Goal: Information Seeking & Learning: Check status

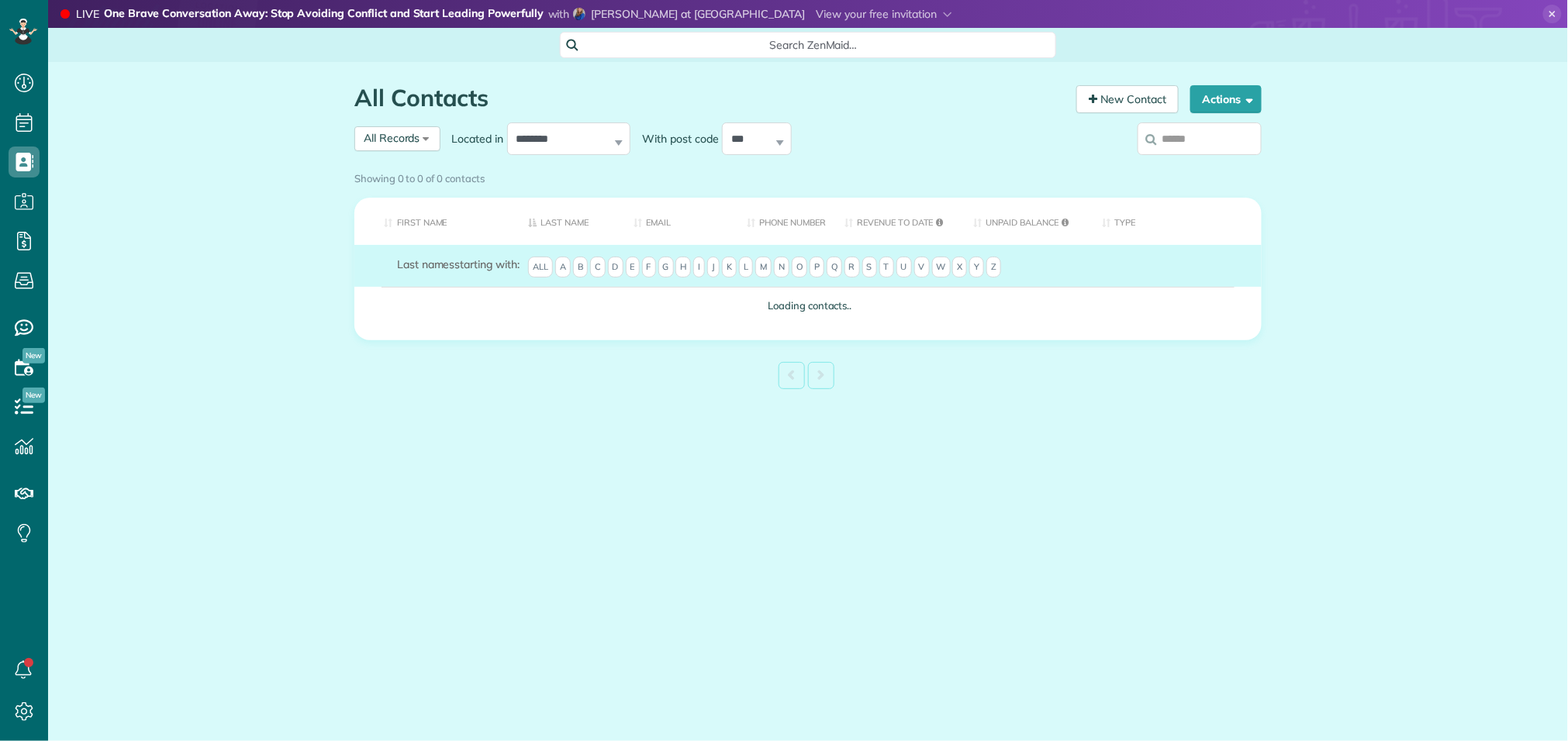
scroll to position [7, 7]
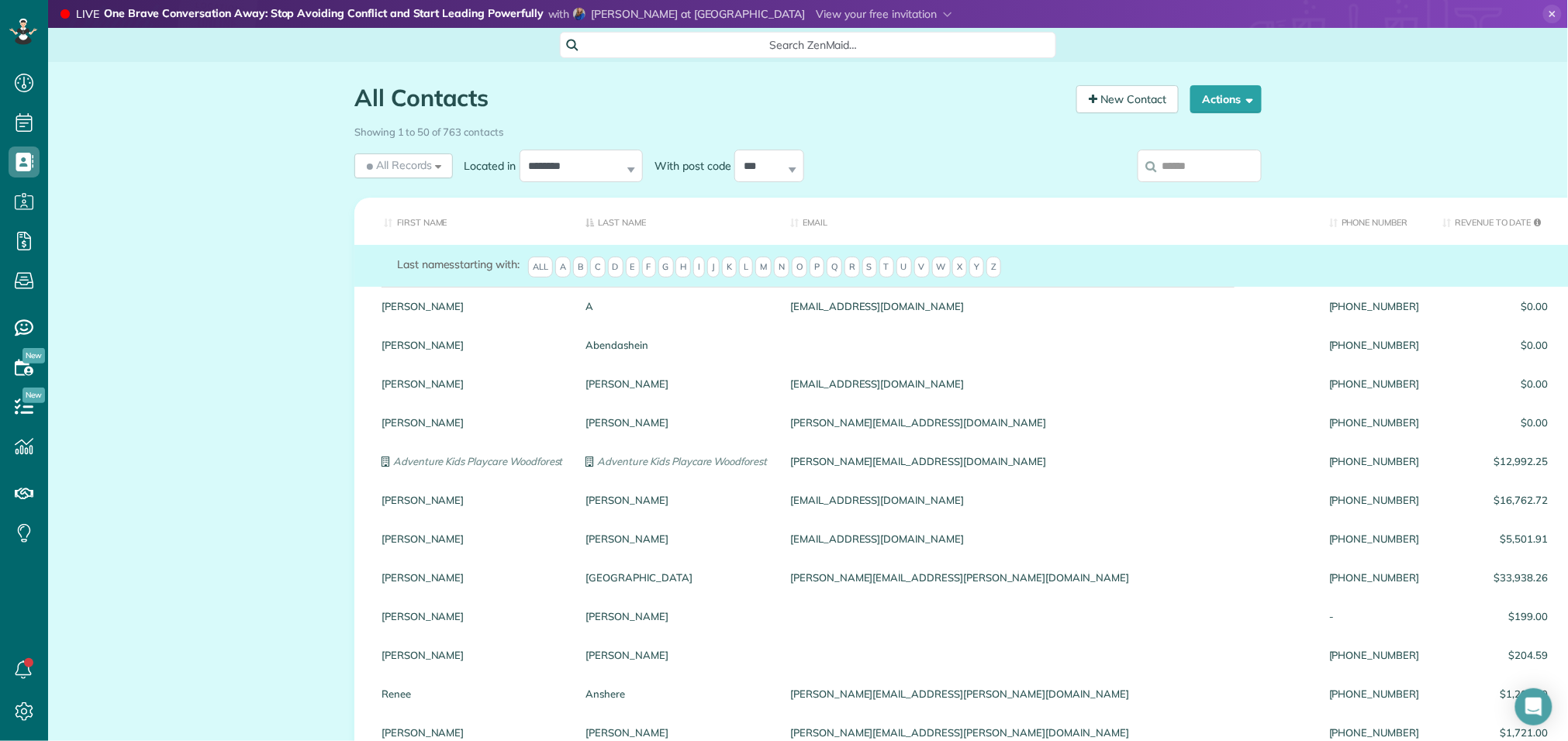
click at [1198, 162] on input "search" at bounding box center [1199, 165] width 124 height 33
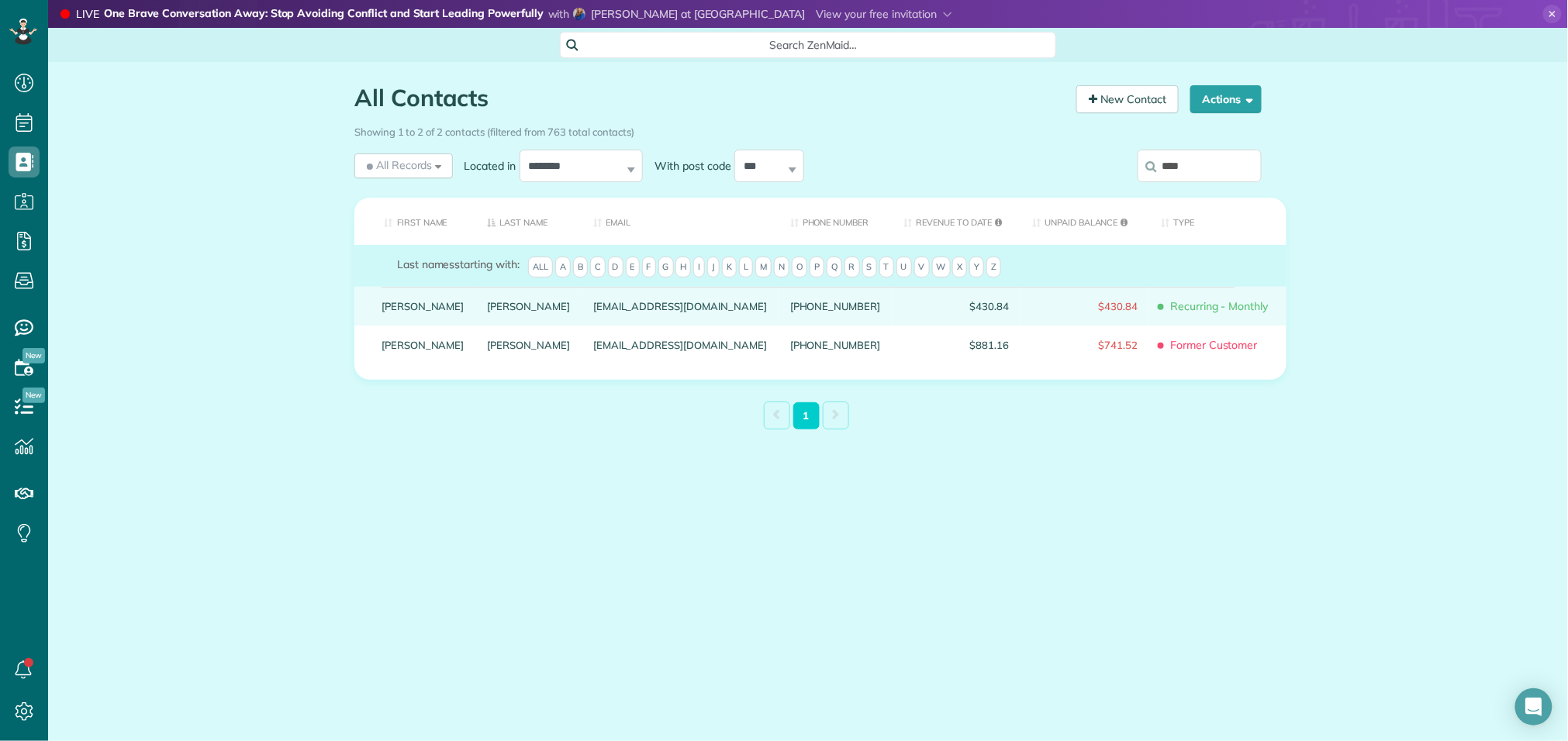
type input "****"
click at [412, 311] on link "Carolyn" at bounding box center [422, 306] width 83 height 11
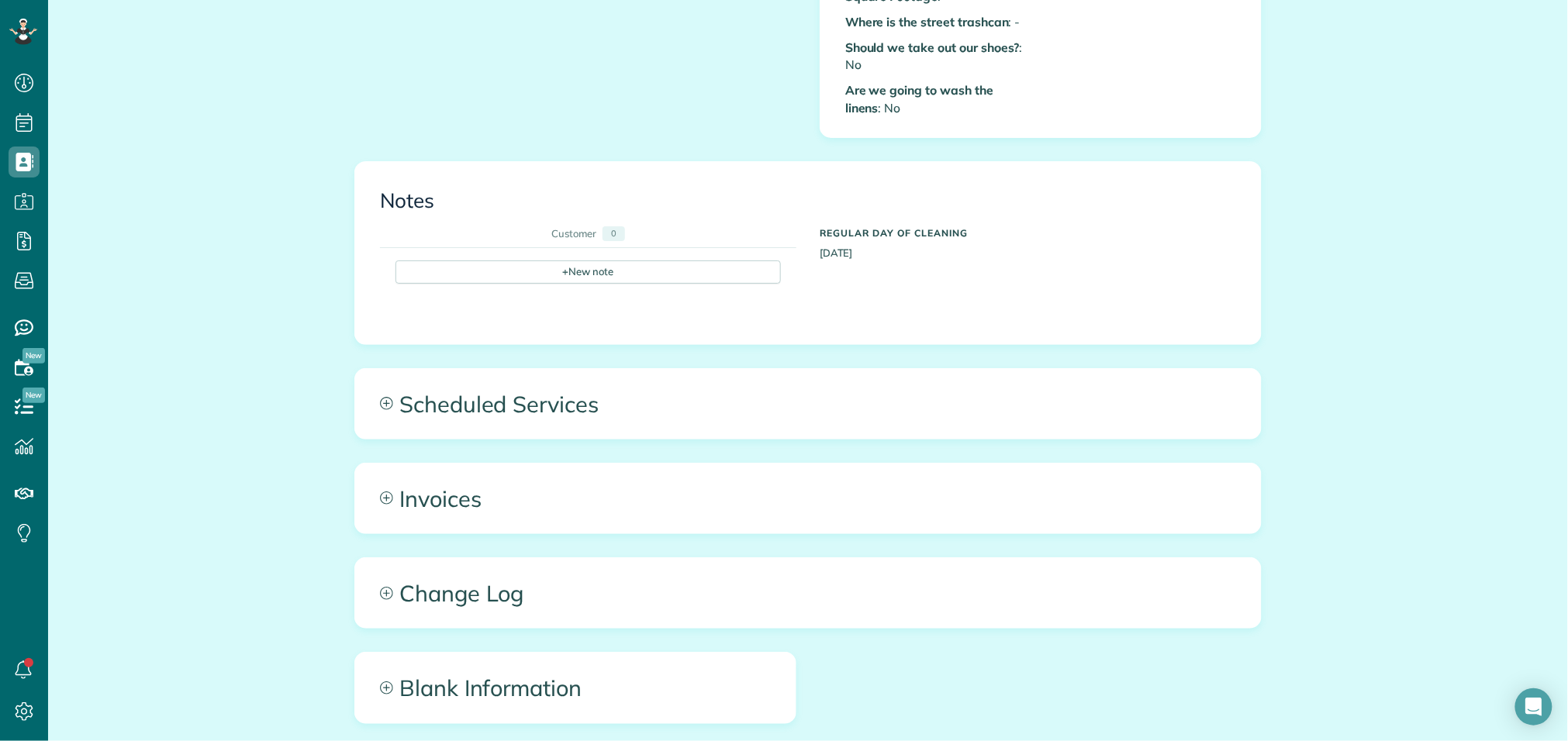
scroll to position [851, 0]
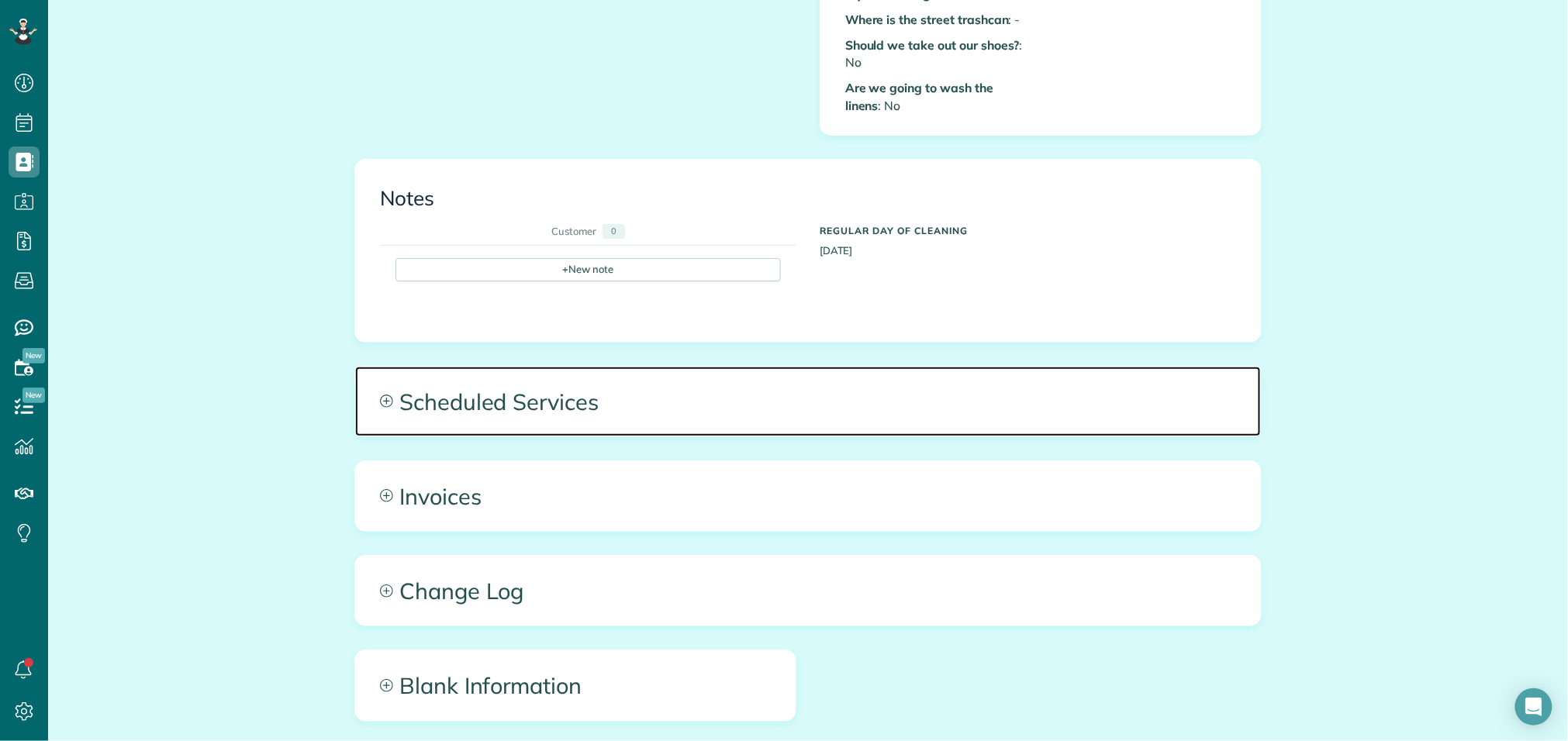
click at [526, 410] on span "Scheduled Services" at bounding box center [808, 401] width 906 height 70
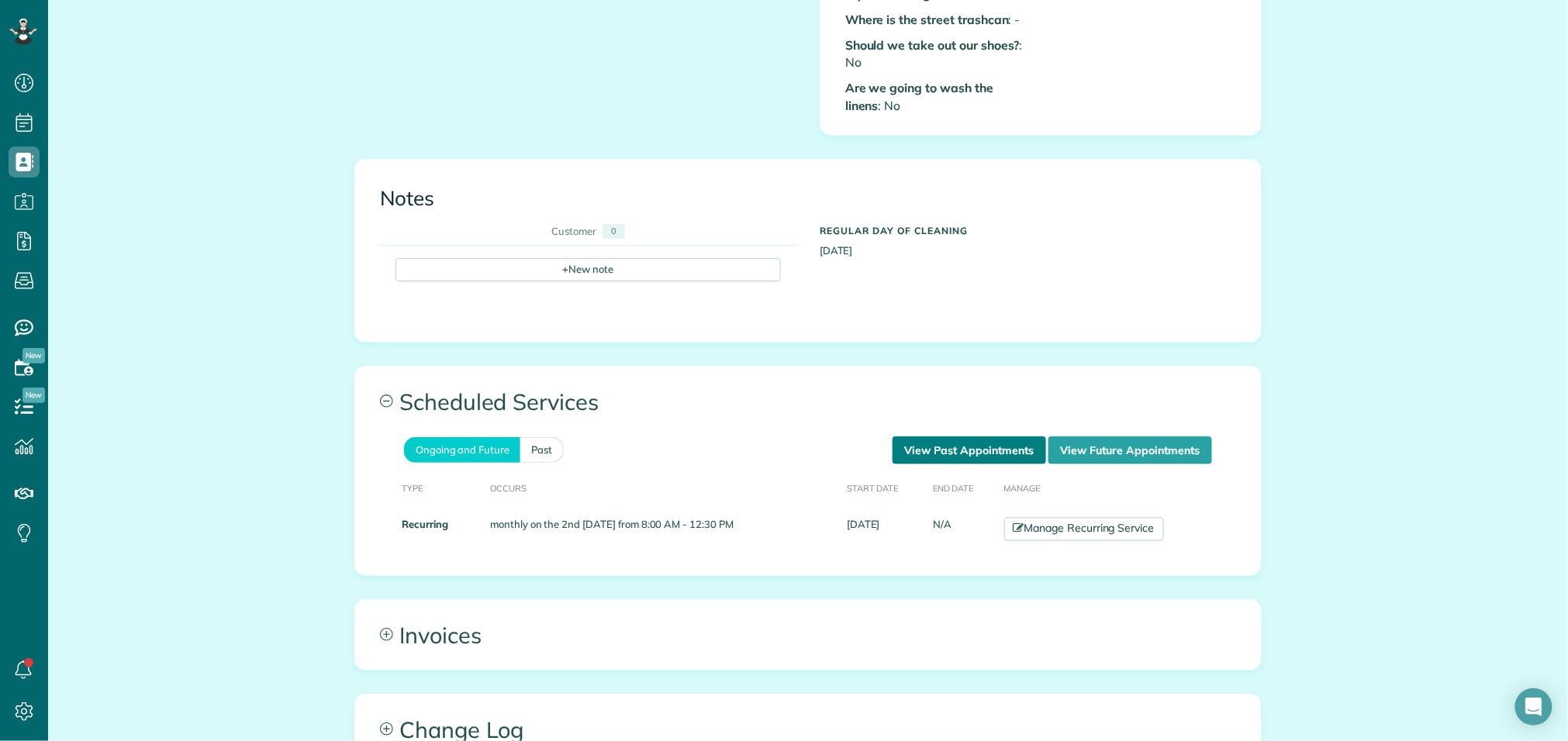
click at [921, 443] on link "View Past Appointments" at bounding box center [969, 450] width 153 height 28
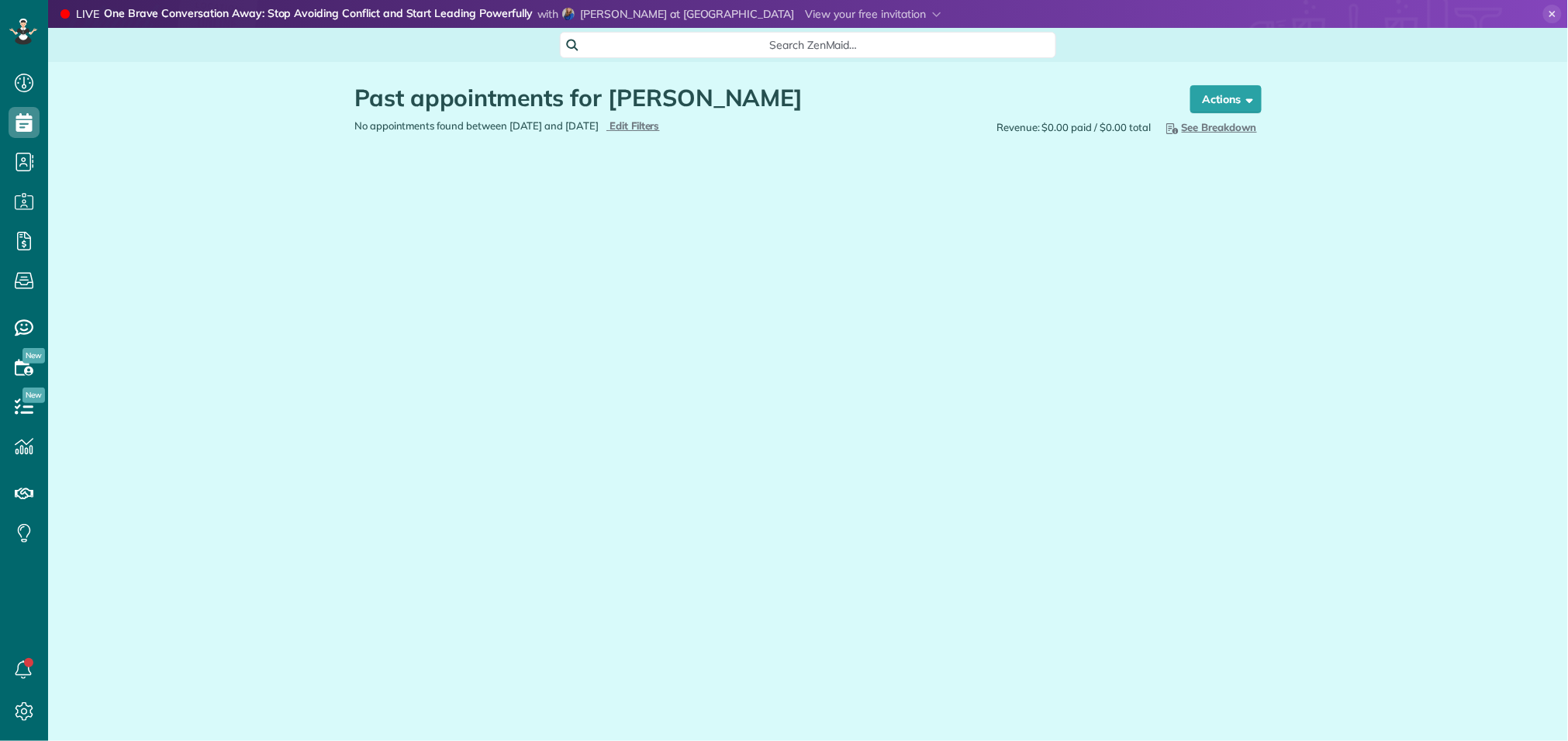
scroll to position [7, 7]
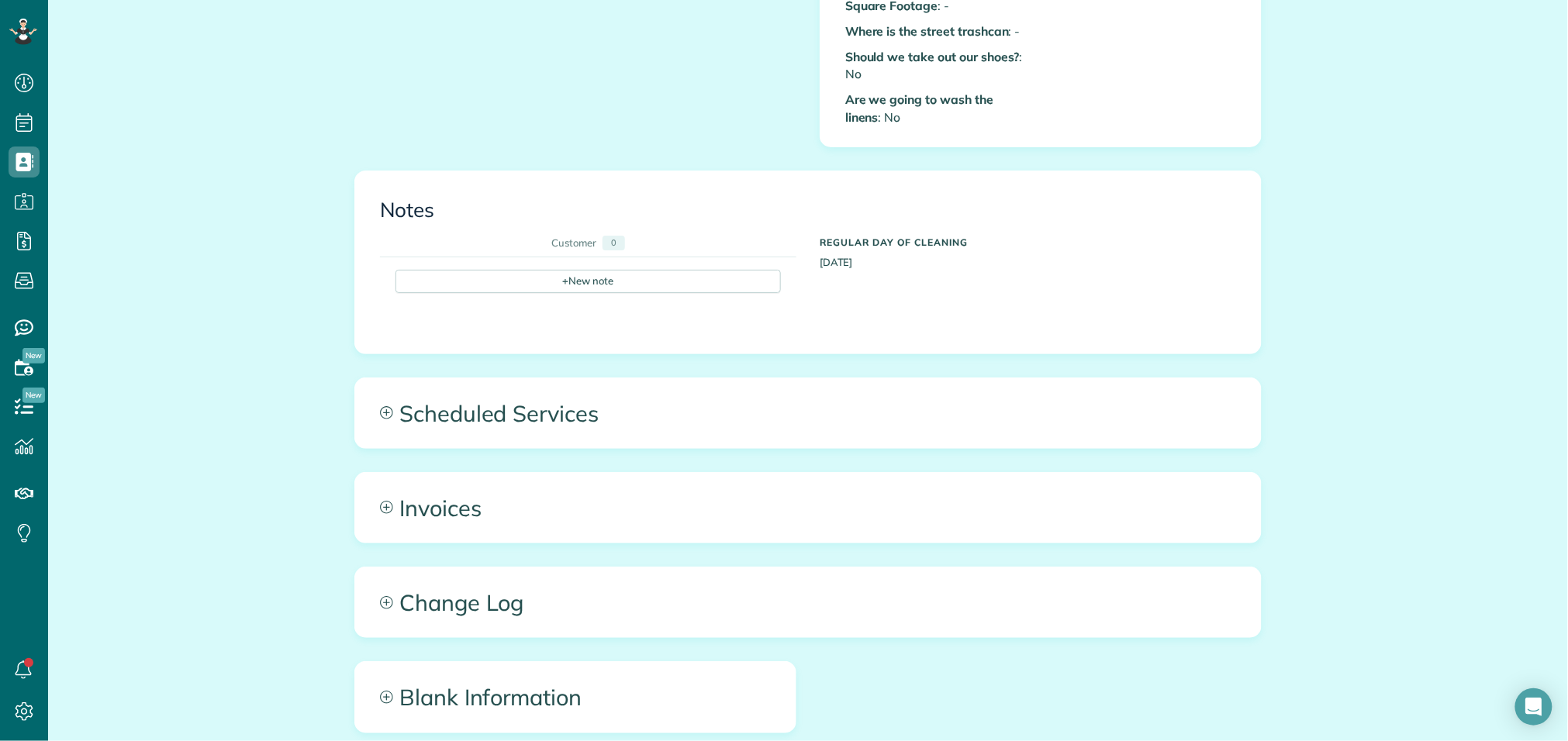
scroll to position [846, 0]
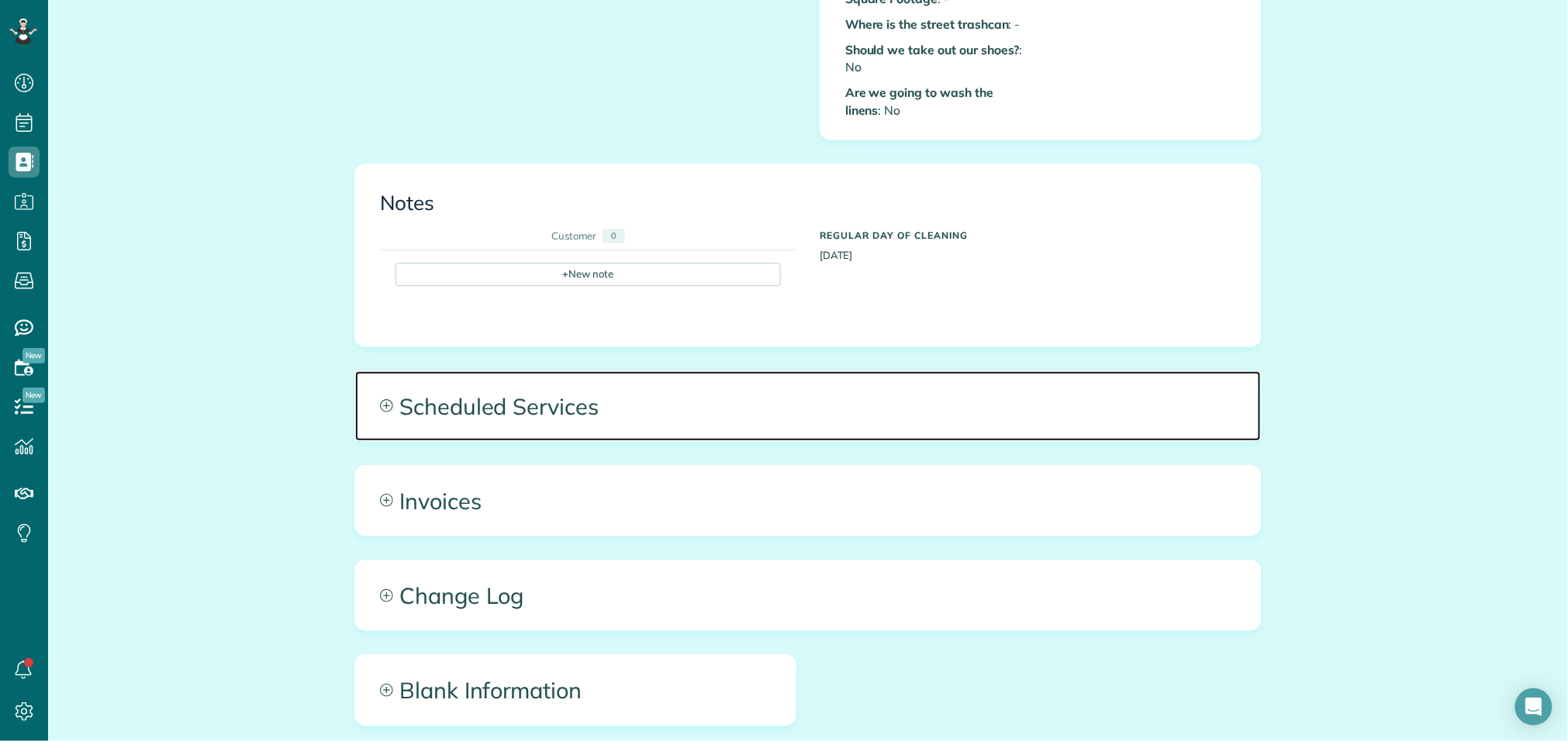
click at [538, 379] on span "Scheduled Services" at bounding box center [808, 405] width 906 height 70
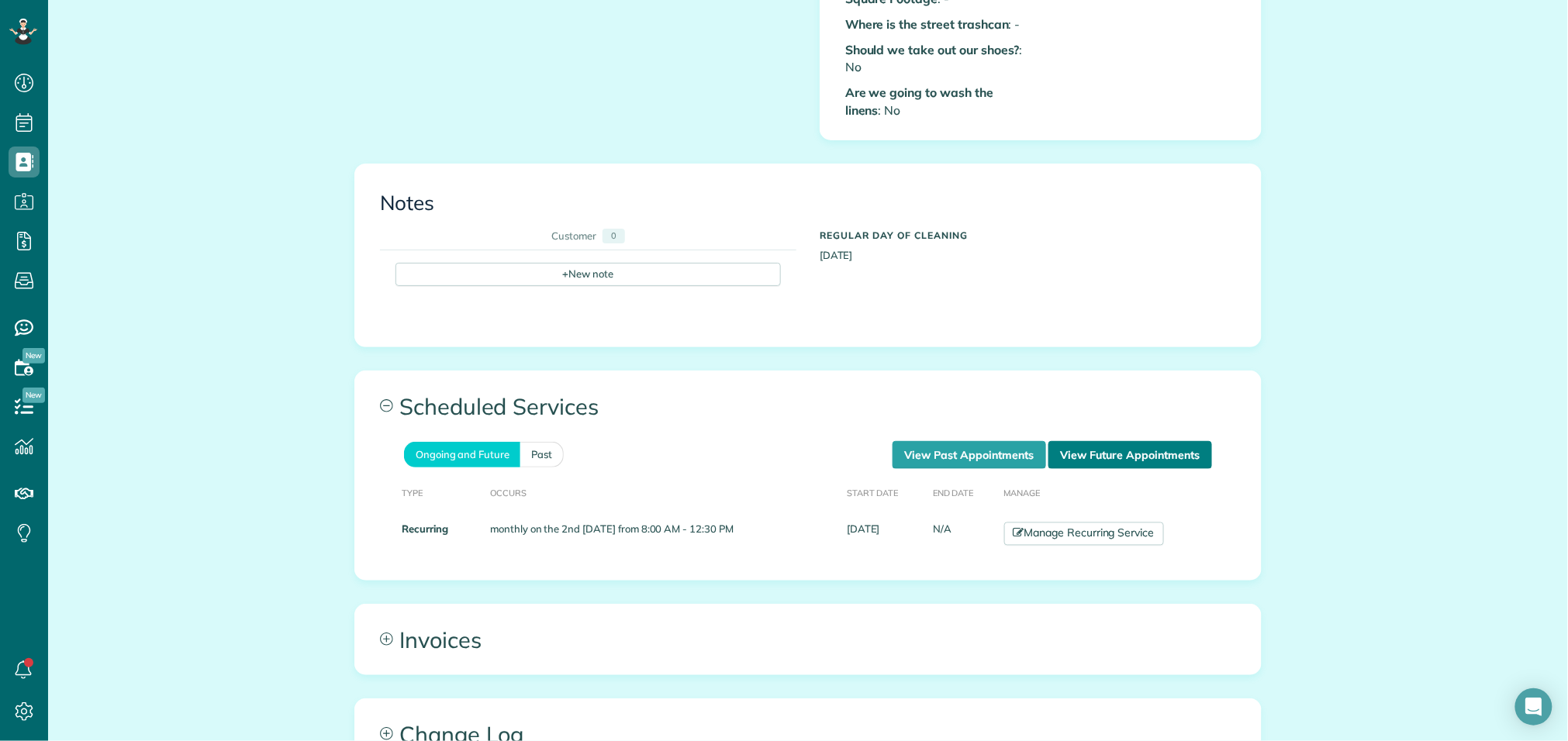
click at [1167, 443] on link "View Future Appointments" at bounding box center [1130, 455] width 164 height 28
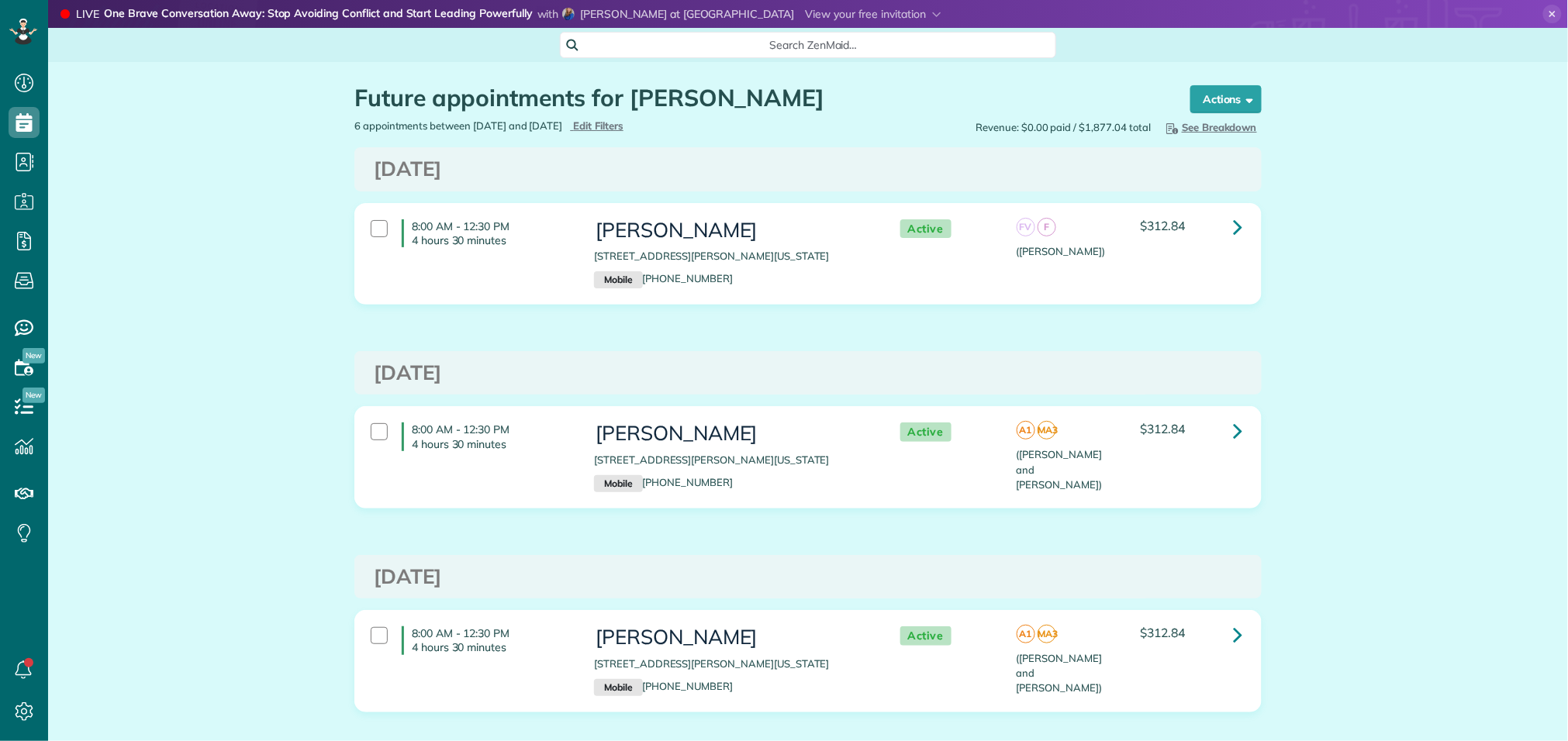
scroll to position [7, 7]
